Goal: Task Accomplishment & Management: Use online tool/utility

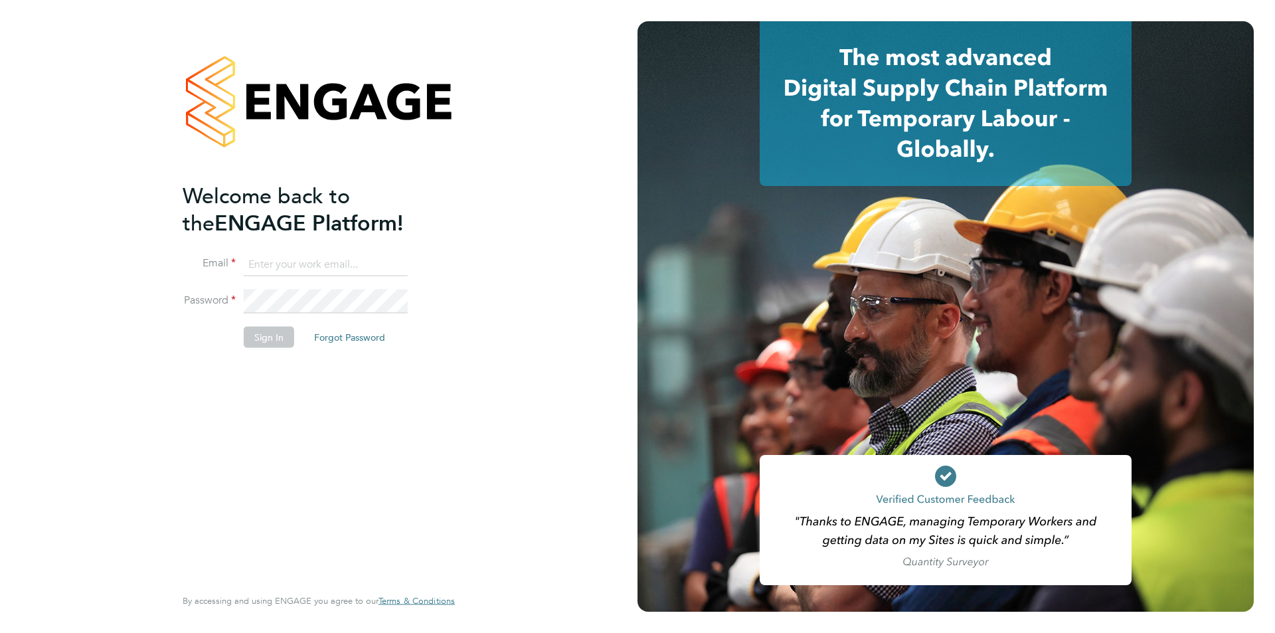
type input "[PERSON_NAME][EMAIL_ADDRESS][PERSON_NAME][DOMAIN_NAME]"
click at [246, 337] on button "Sign In" at bounding box center [269, 336] width 50 height 21
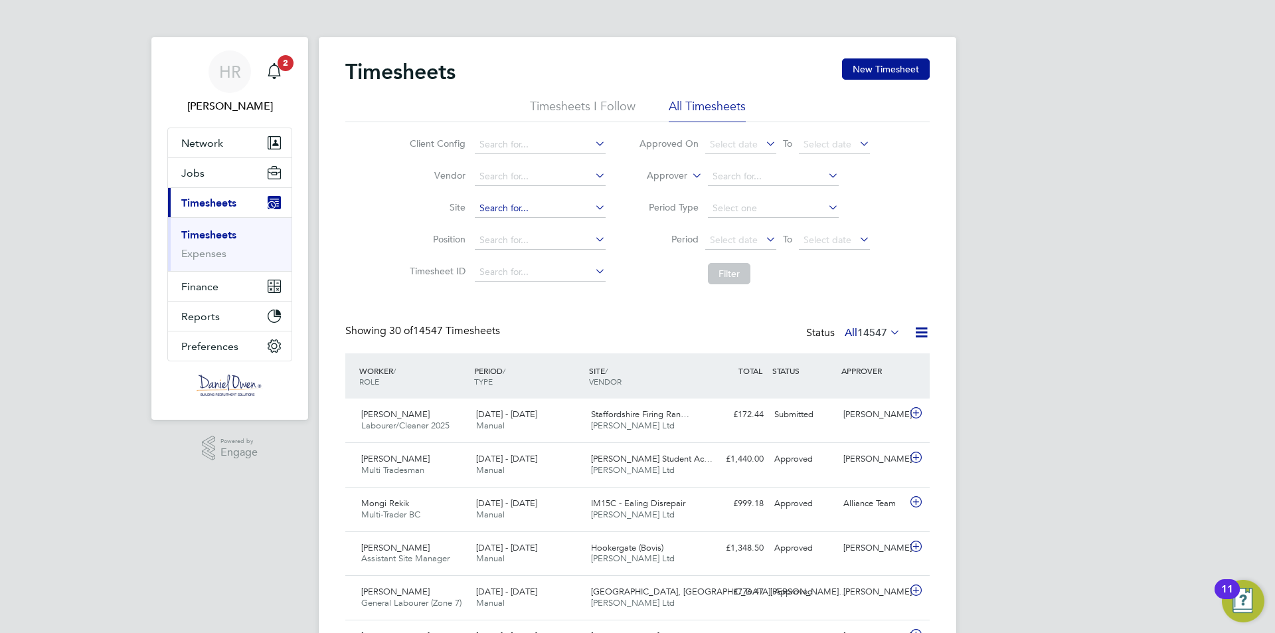
click at [517, 206] on input at bounding box center [540, 208] width 131 height 19
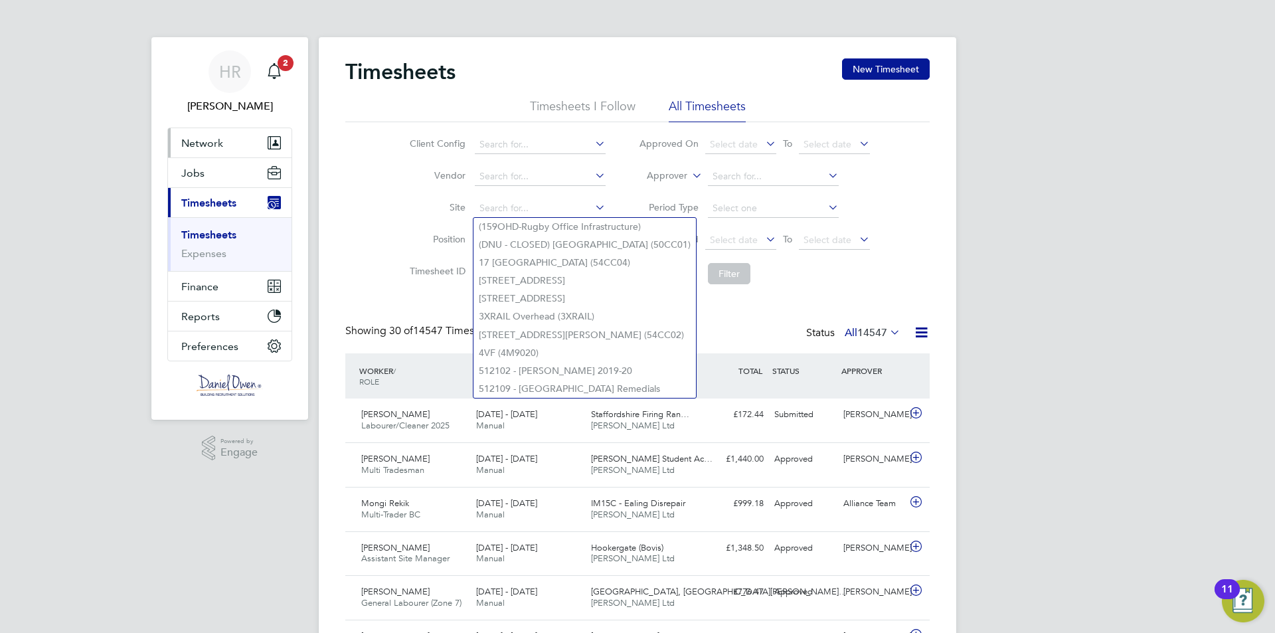
click at [218, 149] on span "Network" at bounding box center [202, 143] width 42 height 13
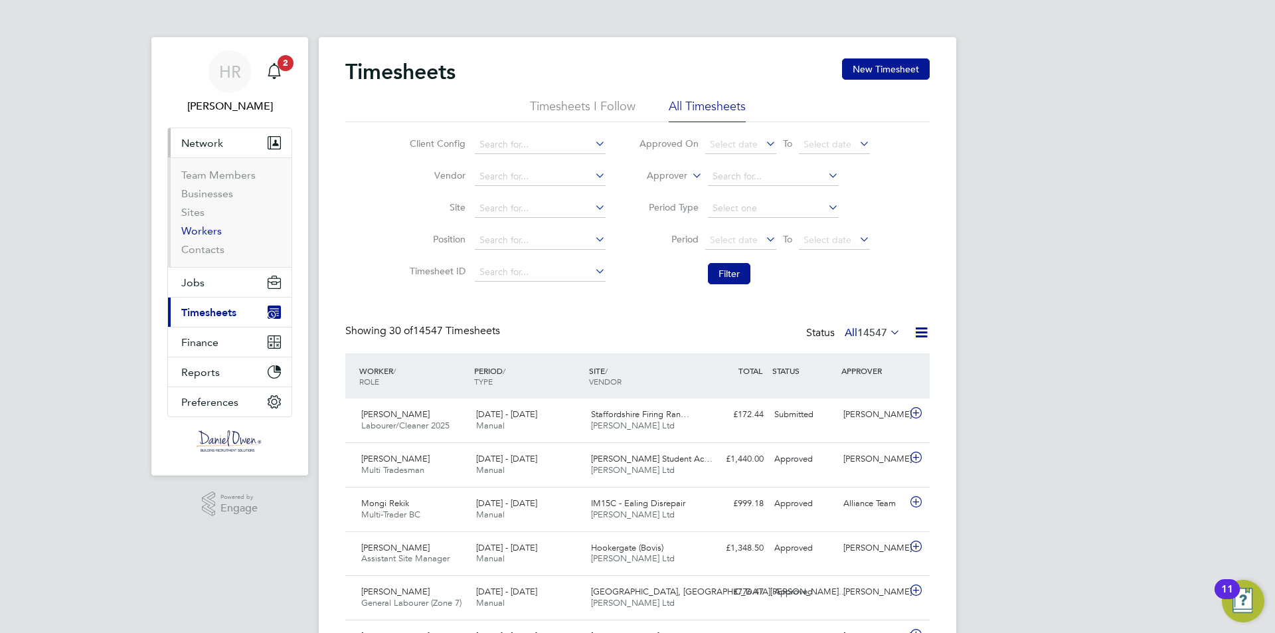
click at [207, 234] on link "Workers" at bounding box center [201, 230] width 40 height 13
